Goal: Find contact information: Find contact information

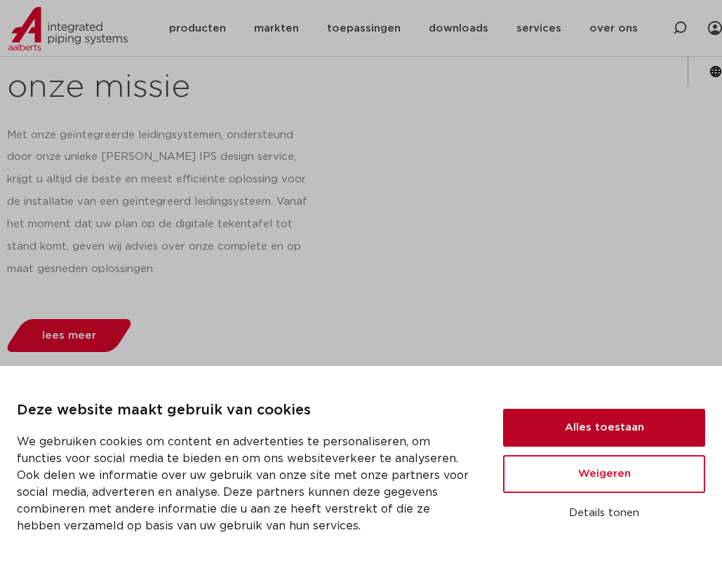
click at [565, 436] on button "Alles toestaan" at bounding box center [604, 428] width 202 height 38
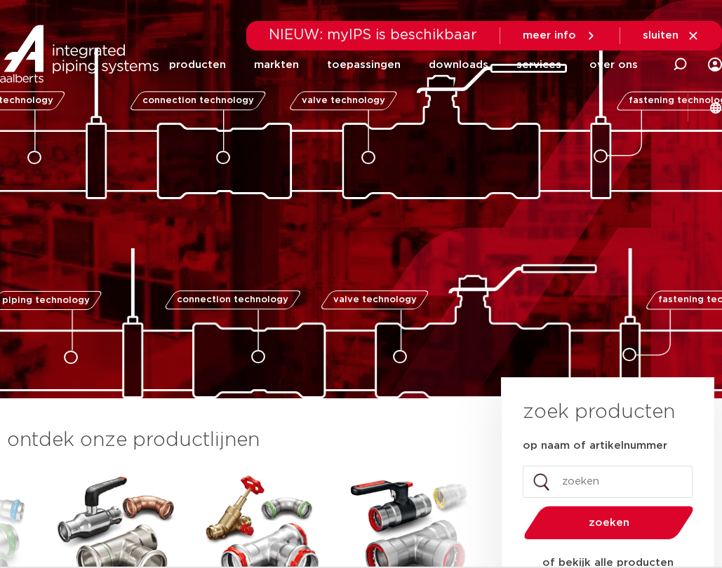
click at [570, 33] on span "meer info" at bounding box center [549, 35] width 53 height 11
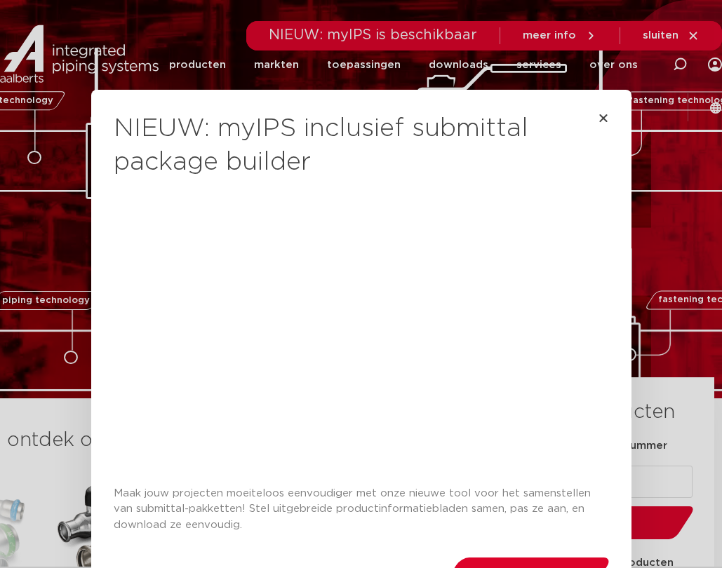
click at [602, 109] on div "NIEUW: myIPS inclusief submittal package builder Maak jouw projecten moeiteloos…" at bounding box center [361, 351] width 495 height 523
click at [599, 112] on div "NIEUW: myIPS inclusief submittal package builder Maak jouw projecten moeiteloos…" at bounding box center [361, 351] width 495 height 523
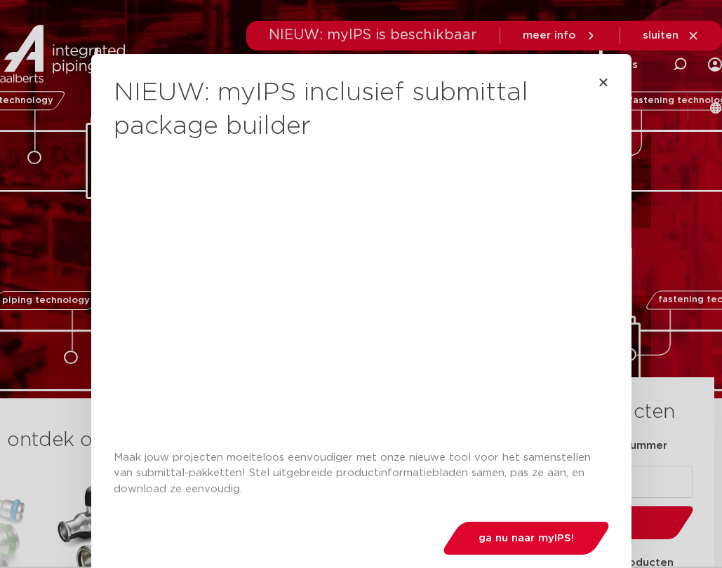
scroll to position [55, 0]
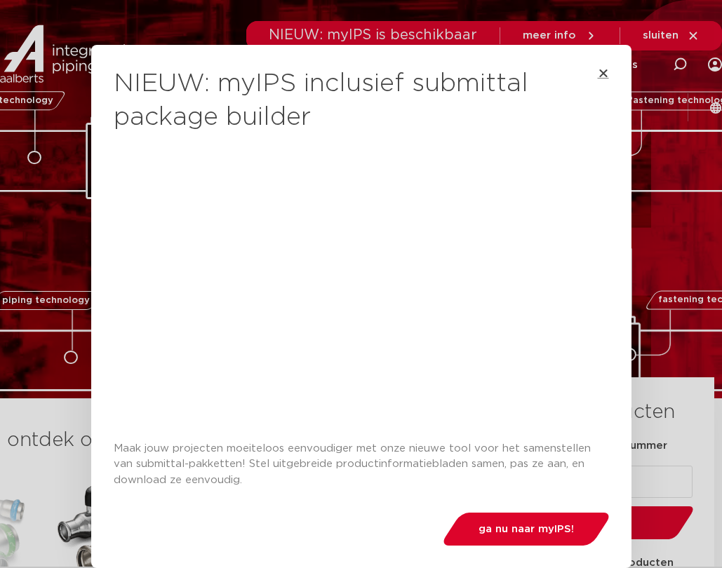
click at [598, 67] on icon "Close" at bounding box center [603, 72] width 11 height 11
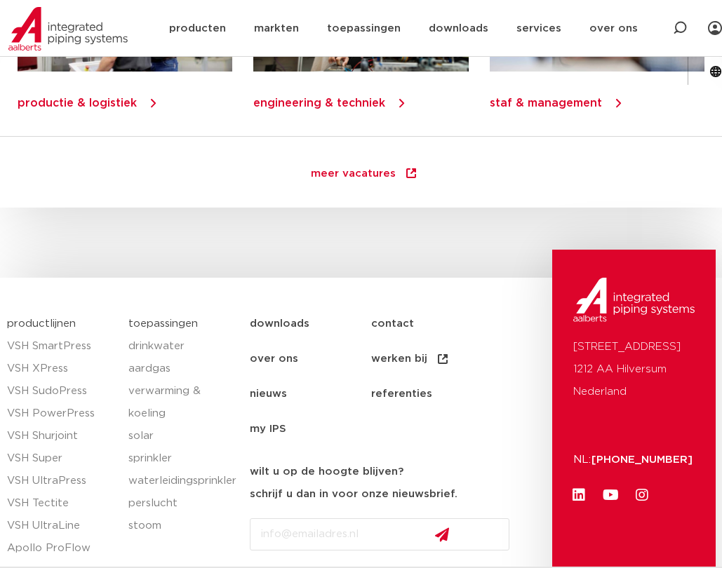
scroll to position [2102, 0]
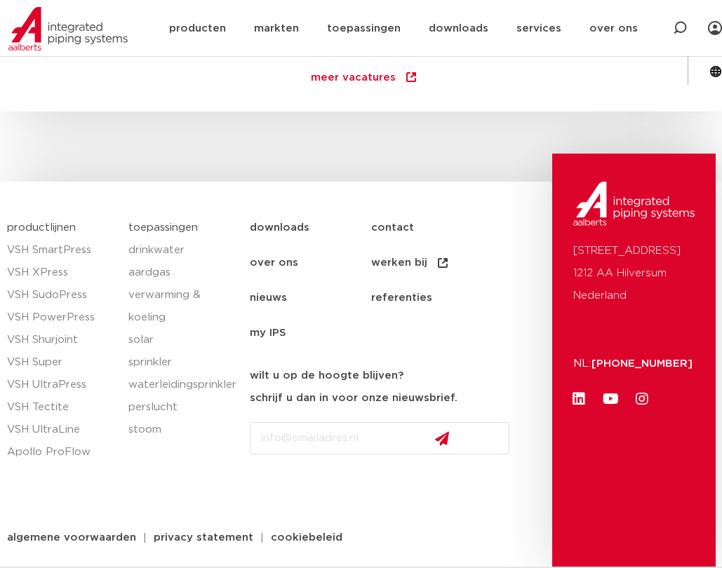
click at [387, 210] on link "contact" at bounding box center [431, 227] width 121 height 35
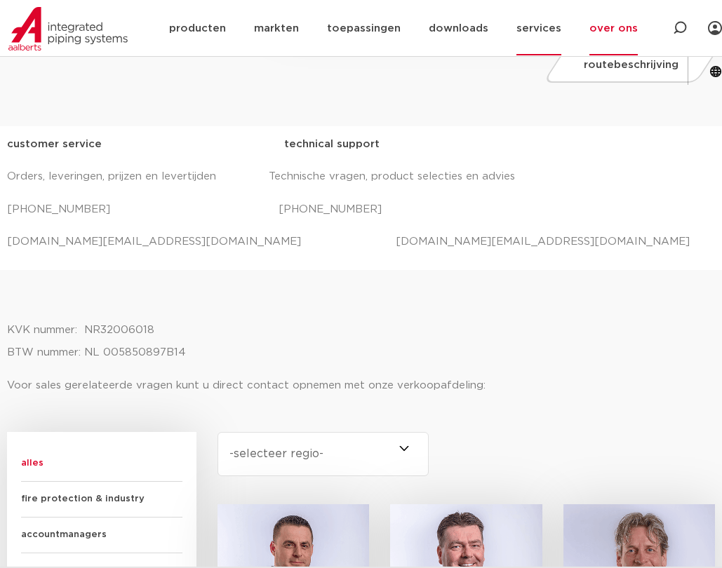
scroll to position [421, 0]
